Goal: Transaction & Acquisition: Purchase product/service

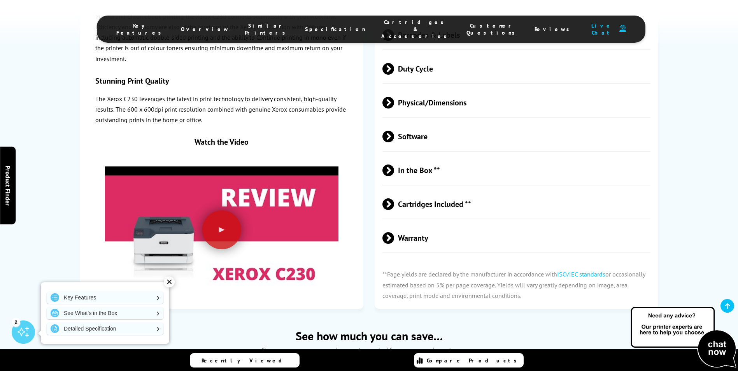
scroll to position [1361, 0]
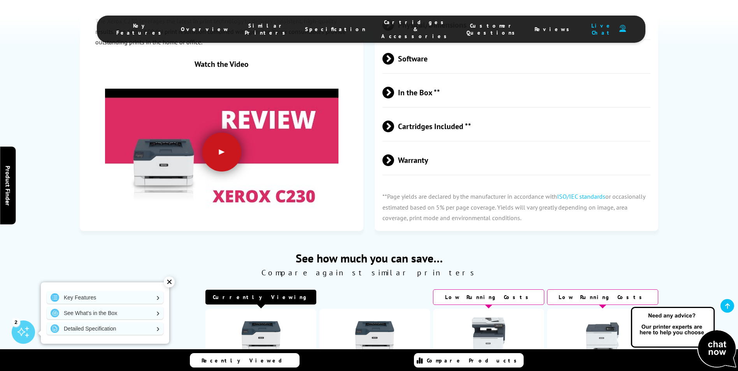
click at [218, 147] on div at bounding box center [221, 152] width 39 height 39
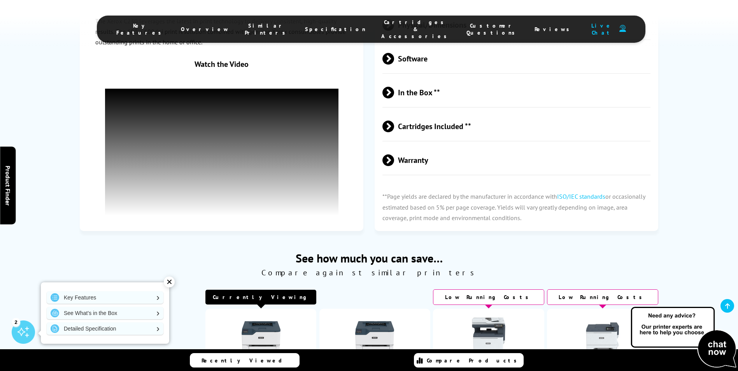
click at [394, 123] on span at bounding box center [394, 127] width 0 height 12
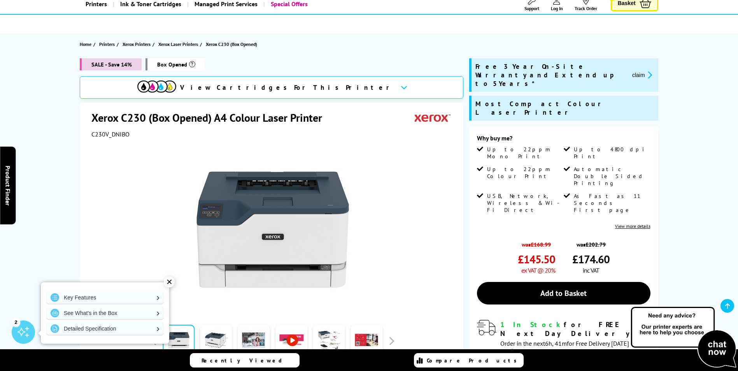
scroll to position [39, 0]
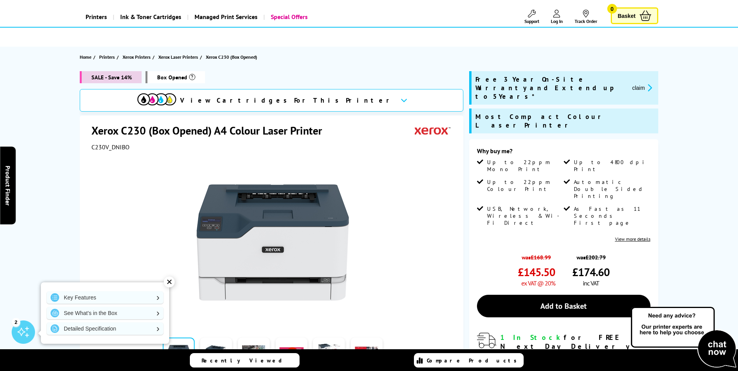
click at [340, 103] on div "View Cartridges For This Printer" at bounding box center [271, 100] width 383 height 23
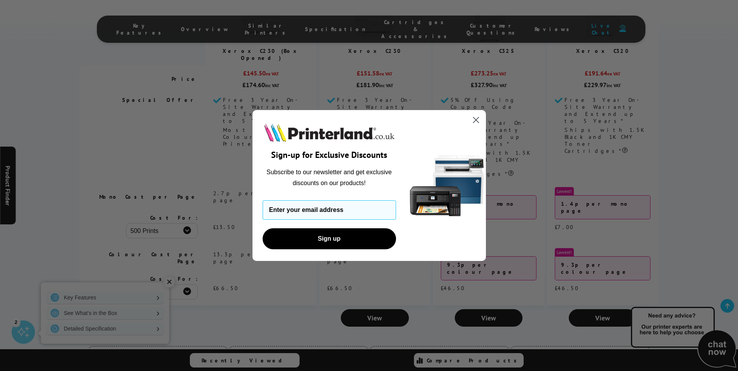
scroll to position [1979, 0]
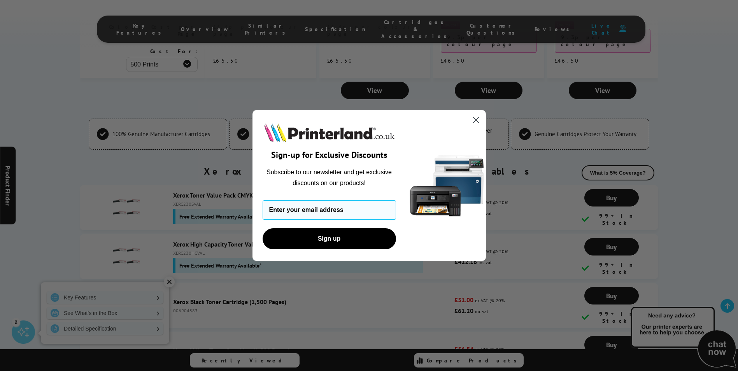
click at [475, 117] on circle "Close dialog" at bounding box center [475, 120] width 13 height 13
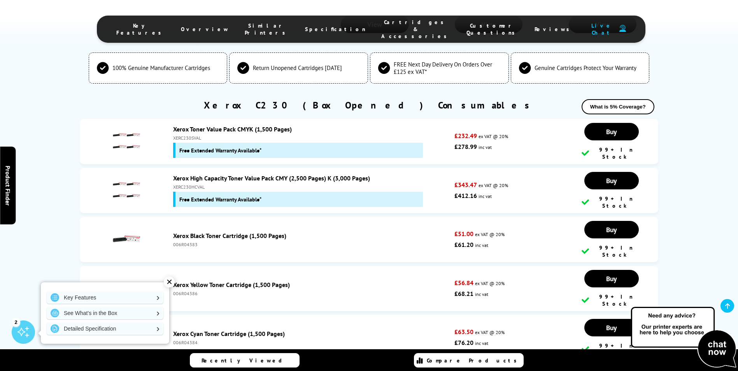
scroll to position [2056, 0]
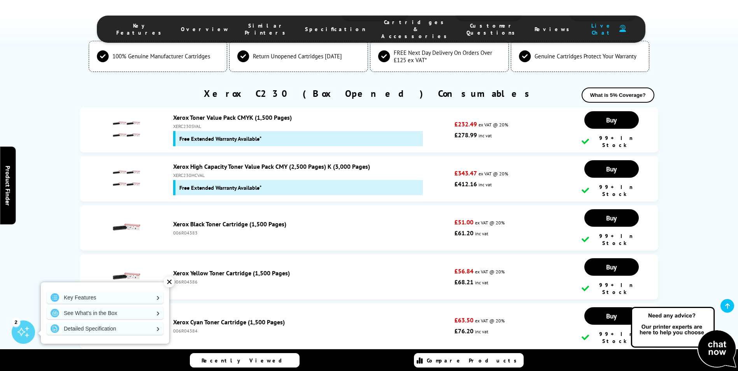
click at [170, 287] on div "✕" at bounding box center [169, 281] width 11 height 11
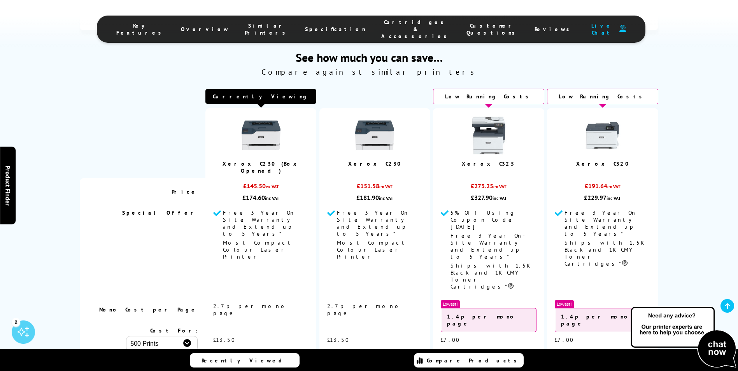
scroll to position [1629, 0]
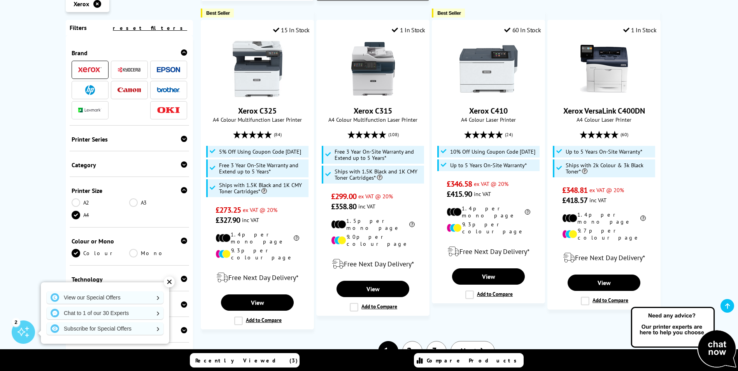
scroll to position [855, 0]
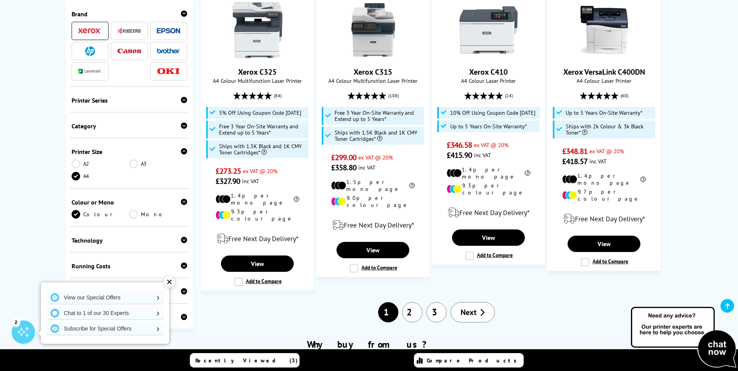
click at [413, 302] on link "2" at bounding box center [412, 312] width 20 height 20
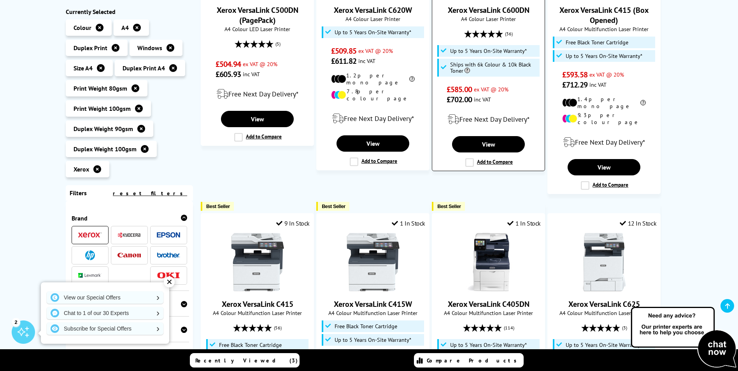
scroll to position [583, 0]
